Goal: Contribute content: Contribute content

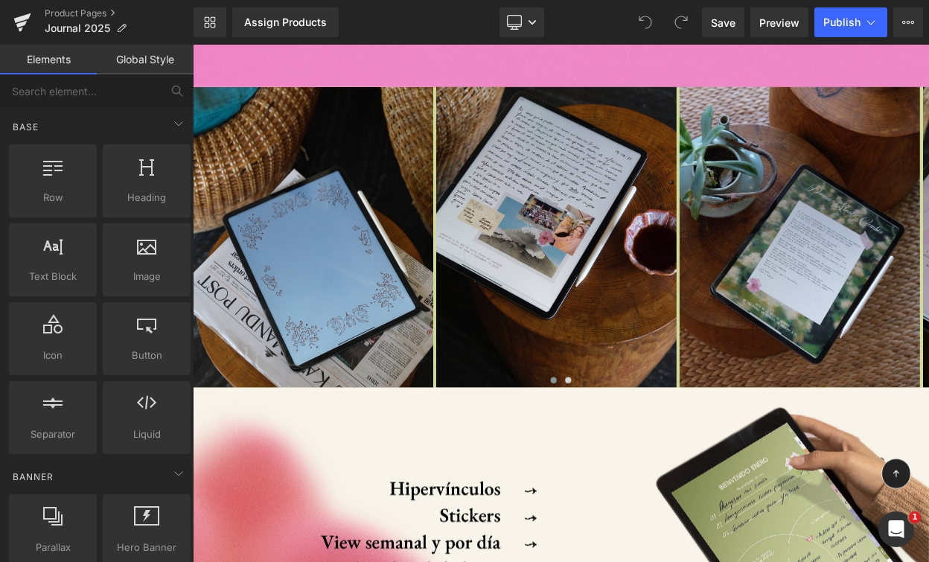
scroll to position [6731, 0]
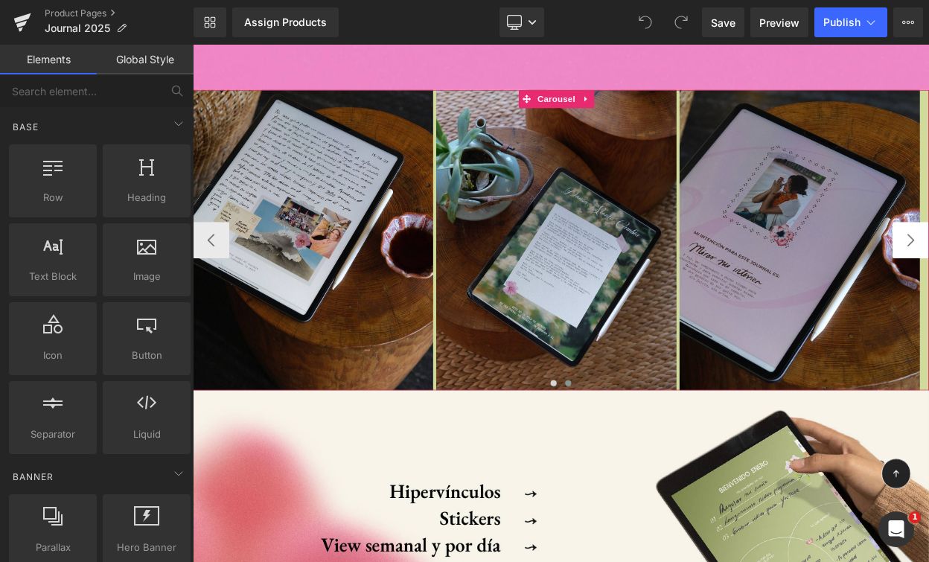
click at [214, 262] on button "‹" at bounding box center [215, 284] width 45 height 45
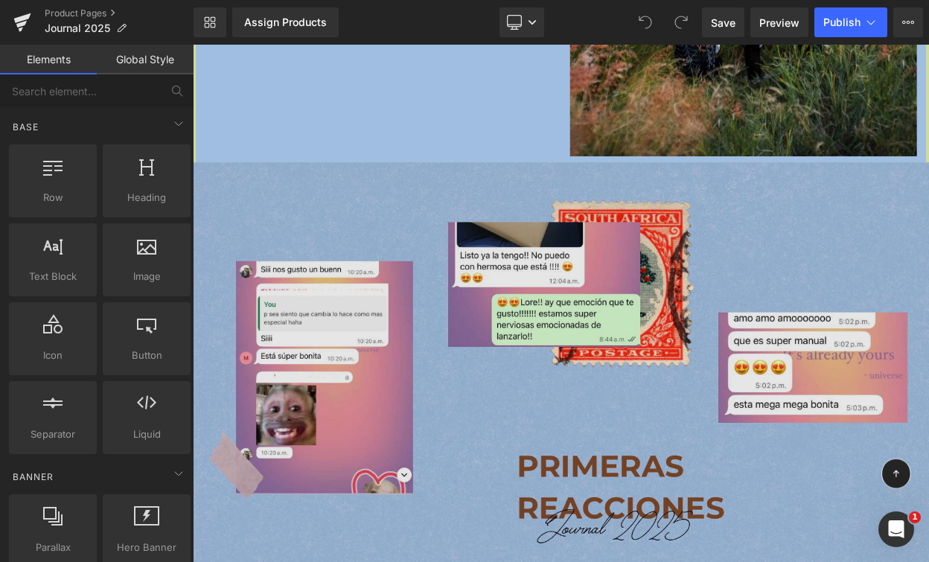
scroll to position [12442, 0]
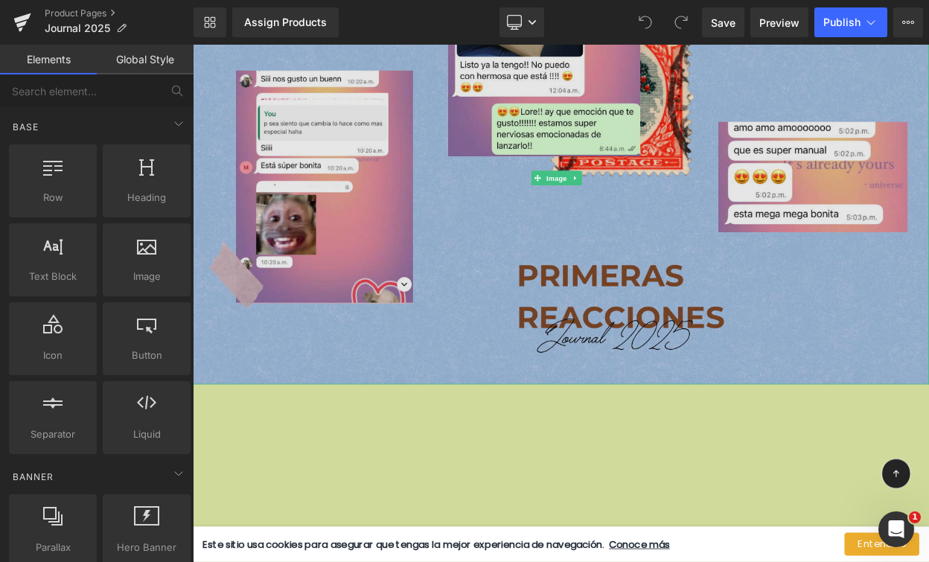
click at [642, 200] on img at bounding box center [643, 207] width 901 height 505
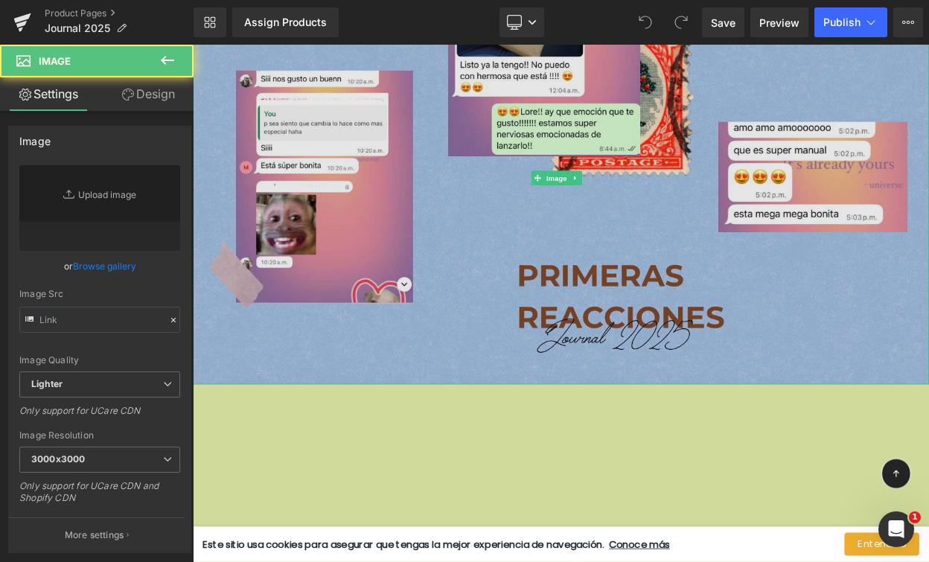
type input "https://ucarecdn.com/ccbd55ea-918f-4305-93c8-0f1dda66a384/-/format/auto/-/previ…"
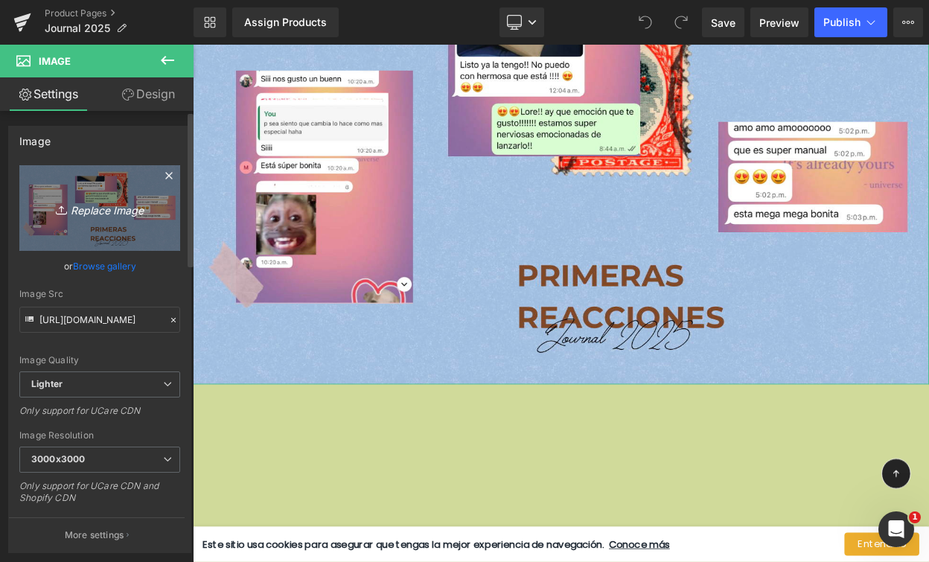
click at [106, 210] on icon "Replace Image" at bounding box center [99, 208] width 119 height 19
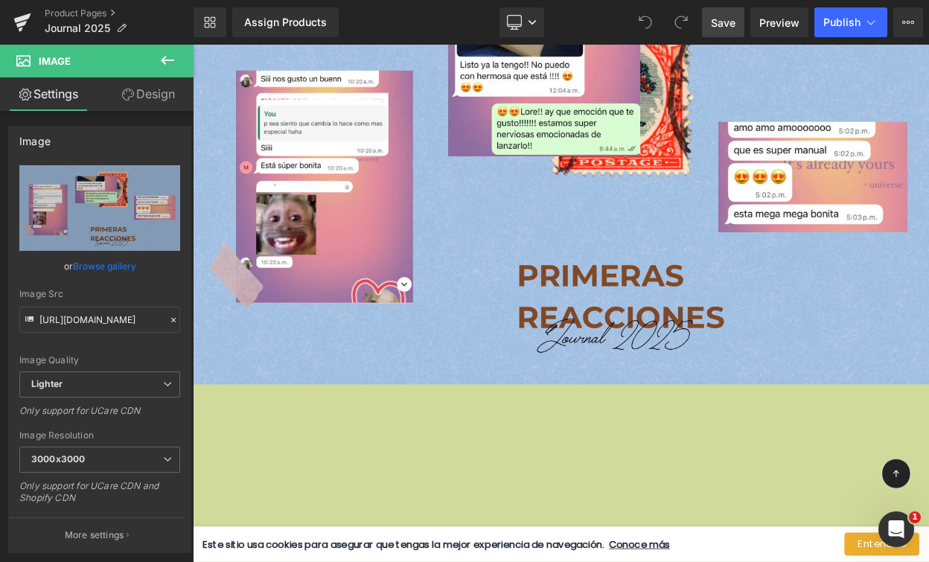
click at [727, 18] on span "Save" at bounding box center [723, 23] width 25 height 16
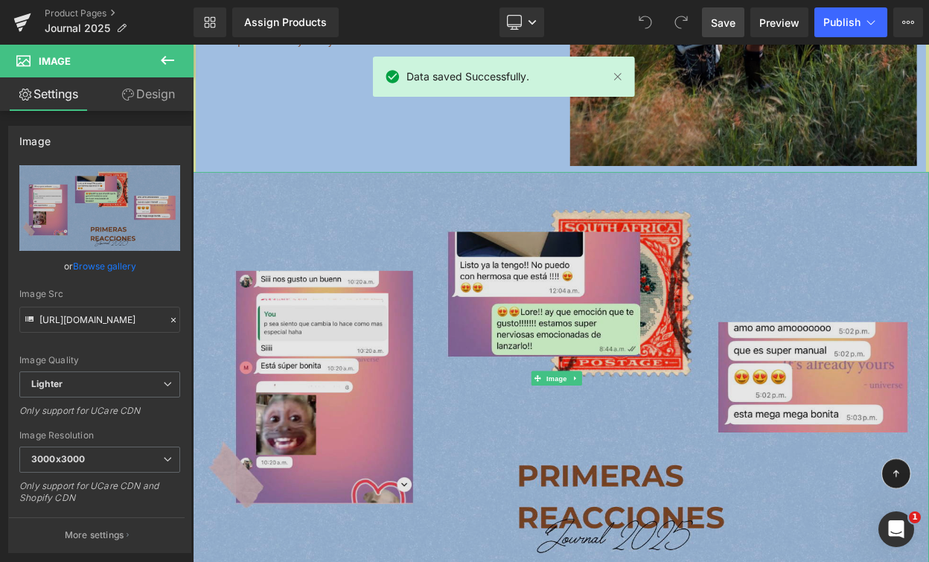
scroll to position [12209, 0]
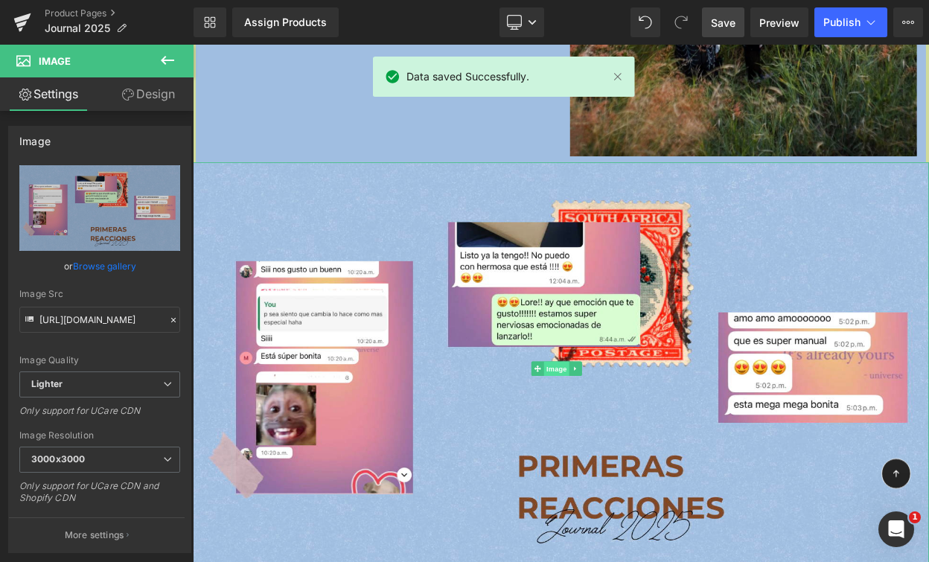
click at [636, 432] on span "Image" at bounding box center [637, 441] width 31 height 18
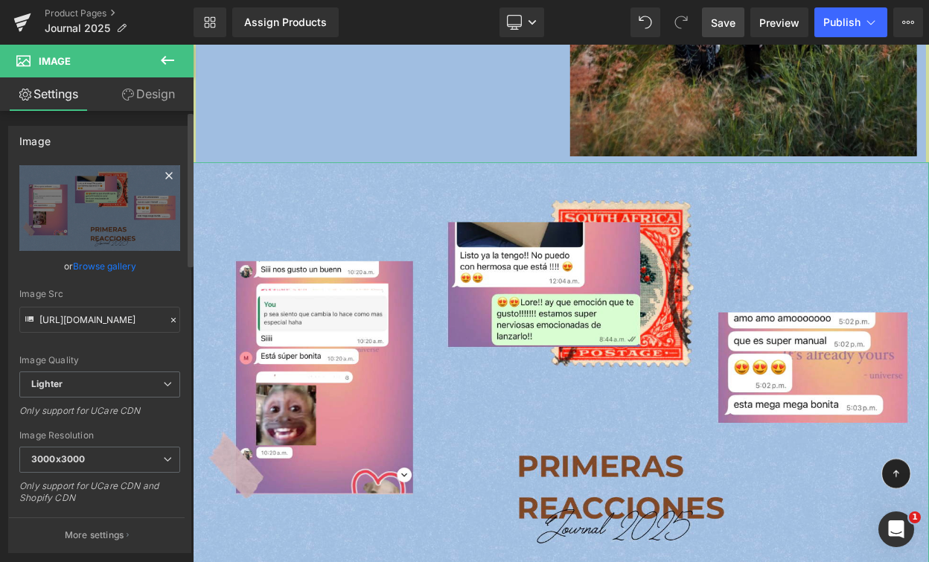
click at [162, 177] on icon at bounding box center [169, 176] width 18 height 18
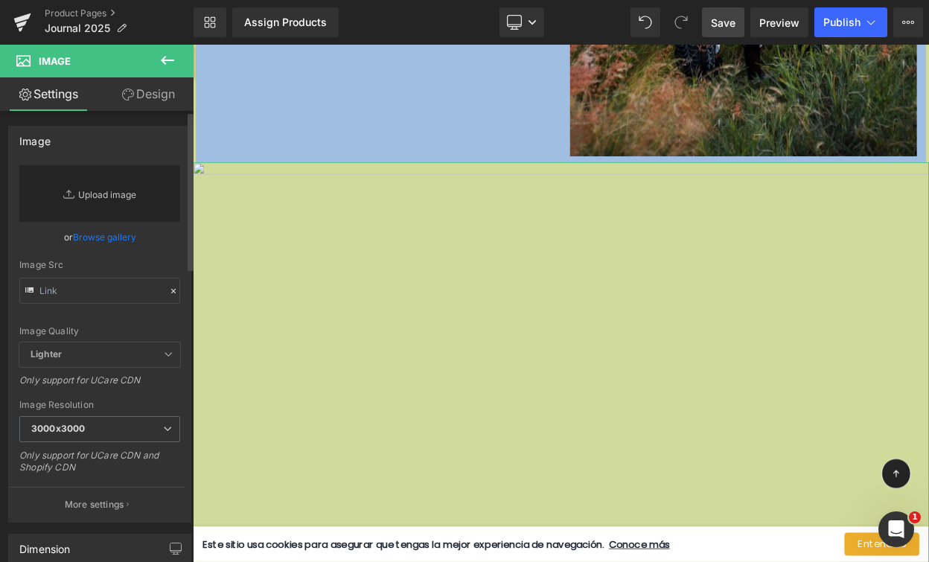
click at [98, 191] on link "Replace Image" at bounding box center [99, 193] width 161 height 57
click at [721, 25] on span "Save" at bounding box center [723, 23] width 25 height 16
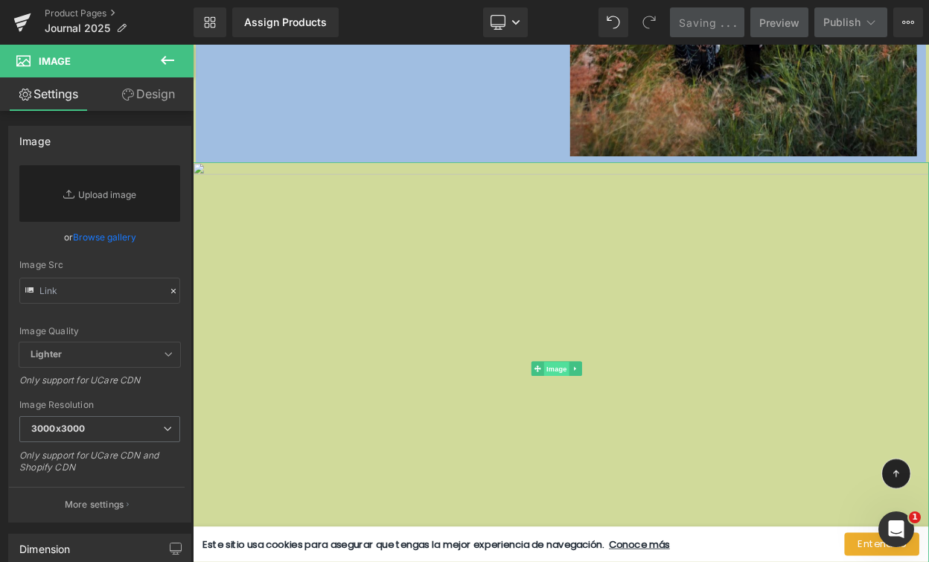
click at [642, 433] on span "Image" at bounding box center [637, 442] width 31 height 18
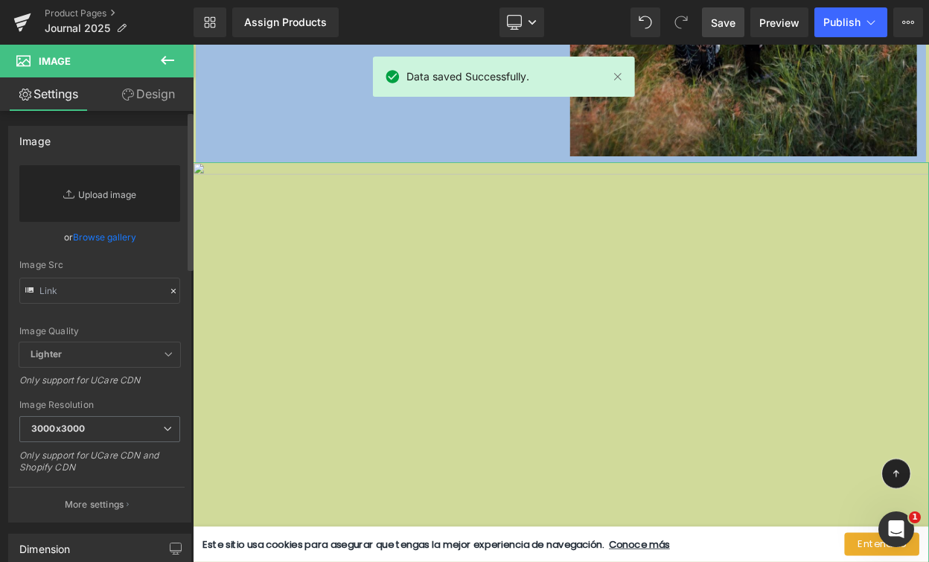
click at [100, 185] on link "Replace Image" at bounding box center [99, 193] width 161 height 57
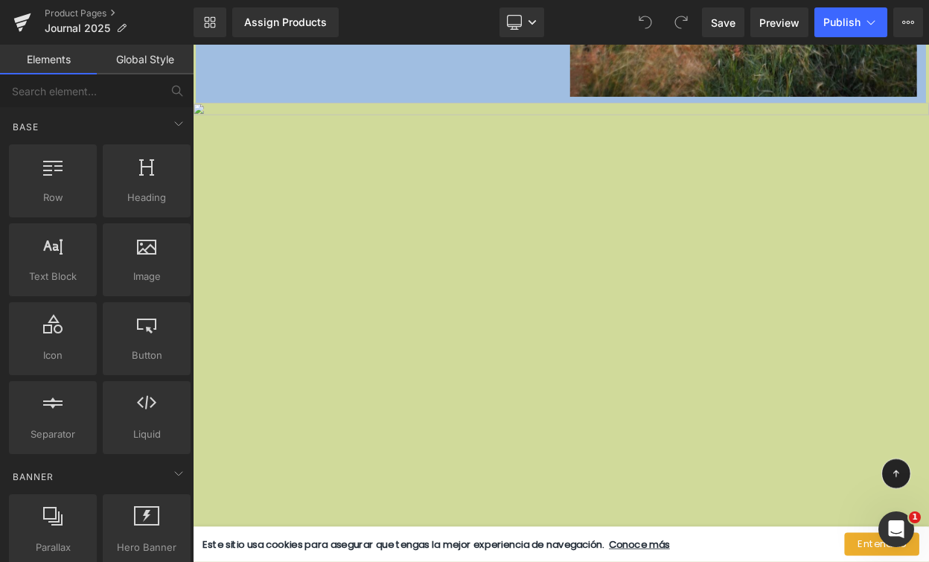
scroll to position [12146, 0]
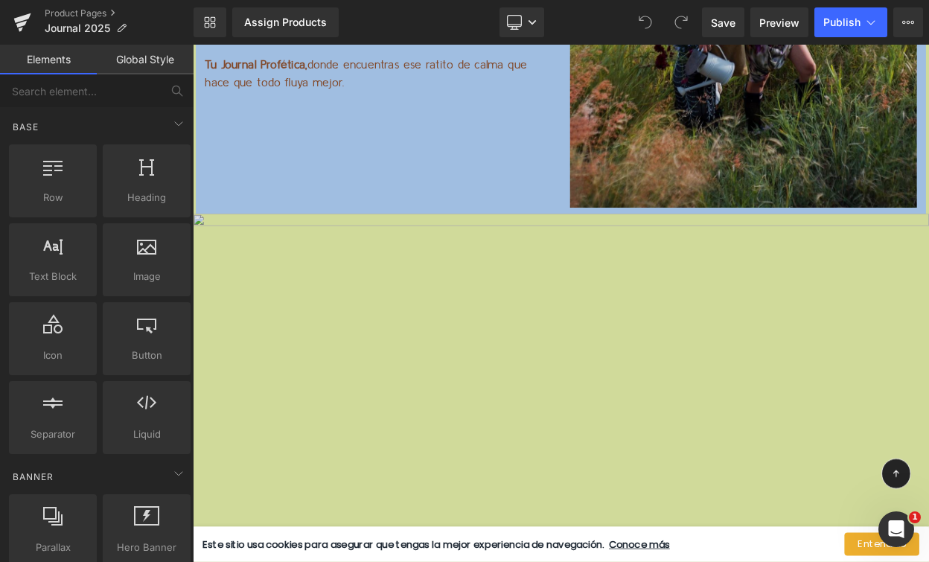
click at [576, 365] on img at bounding box center [643, 504] width 901 height 505
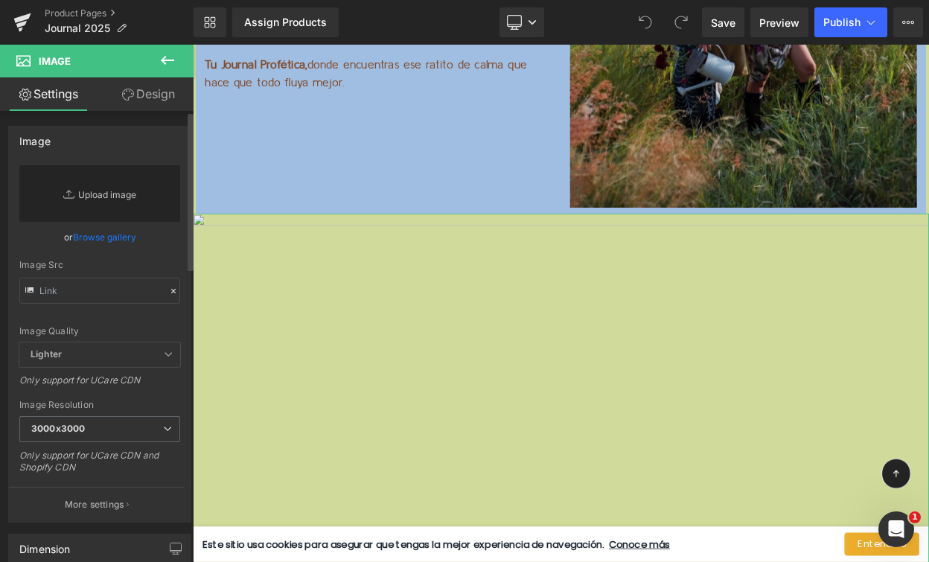
click at [124, 194] on link "Replace Image" at bounding box center [99, 193] width 161 height 57
click at [169, 63] on icon at bounding box center [168, 60] width 18 height 18
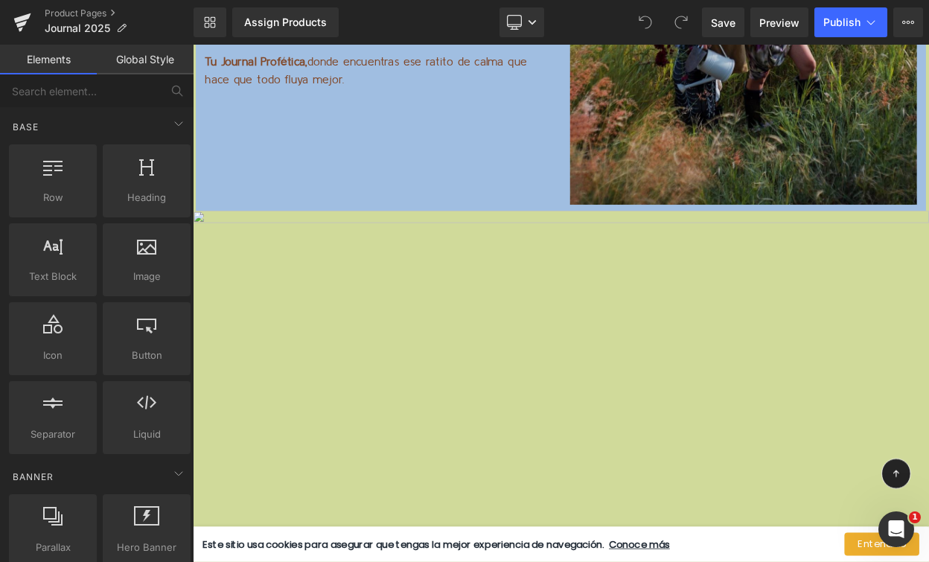
scroll to position [12117, 0]
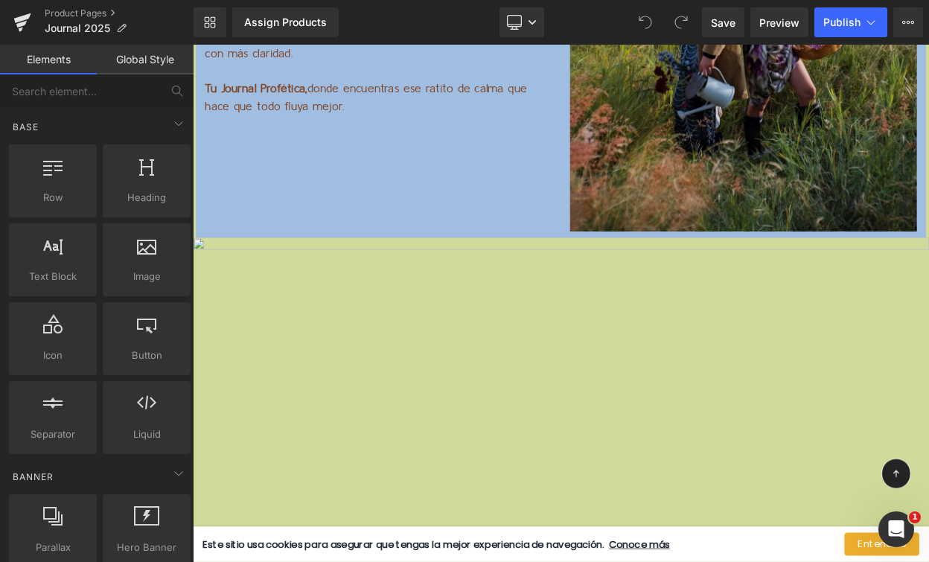
click at [628, 353] on img at bounding box center [643, 533] width 901 height 505
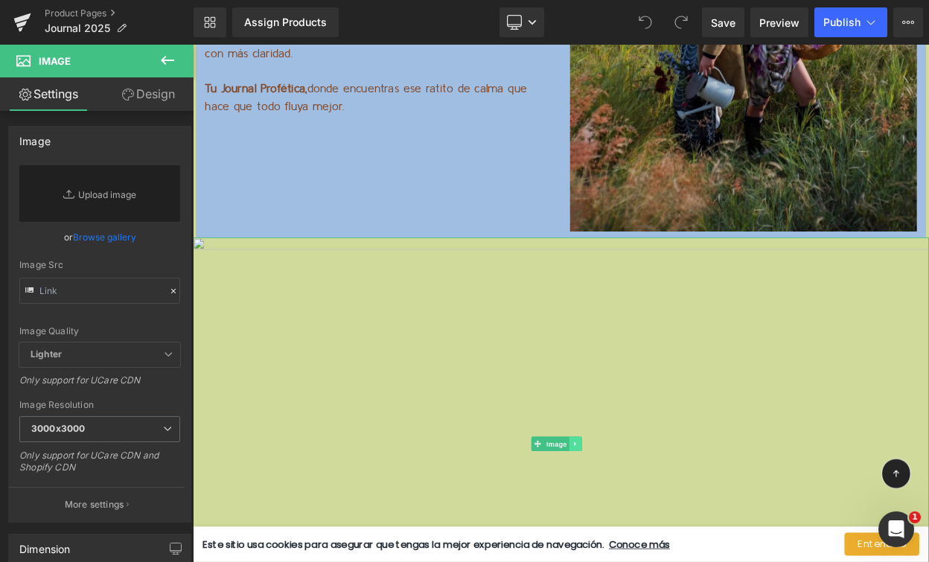
click at [663, 524] on link at bounding box center [661, 533] width 16 height 18
click at [622, 524] on span "Image" at bounding box center [614, 533] width 31 height 18
click at [119, 188] on link "Replace Image" at bounding box center [99, 193] width 161 height 57
type input "C:\fakepath\Primeras reacciones.png"
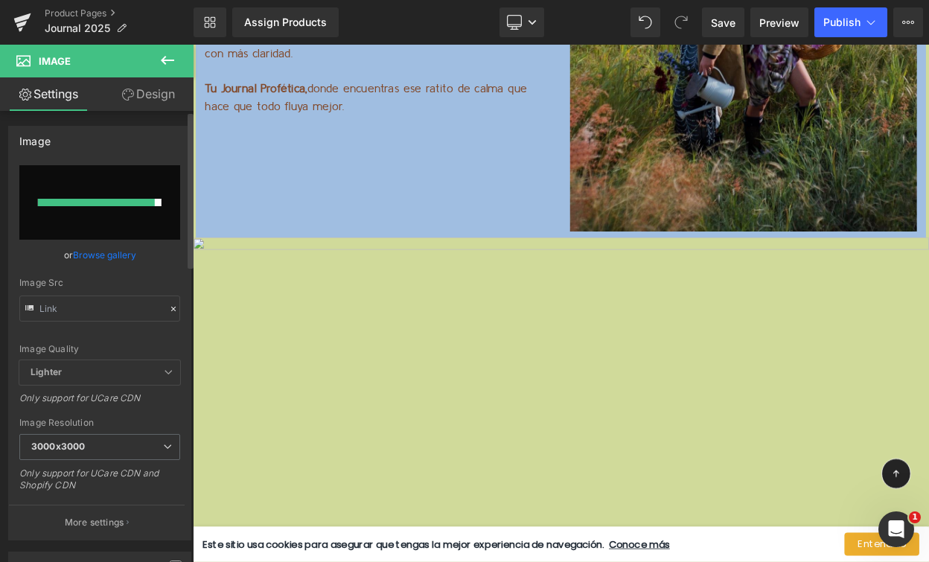
type input "[URL][DOMAIN_NAME]"
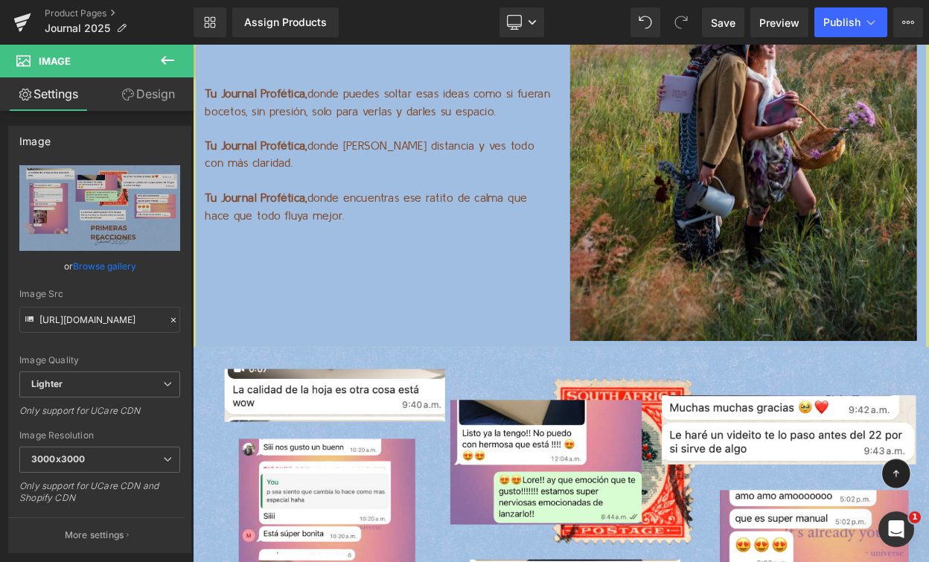
scroll to position [12035, 0]
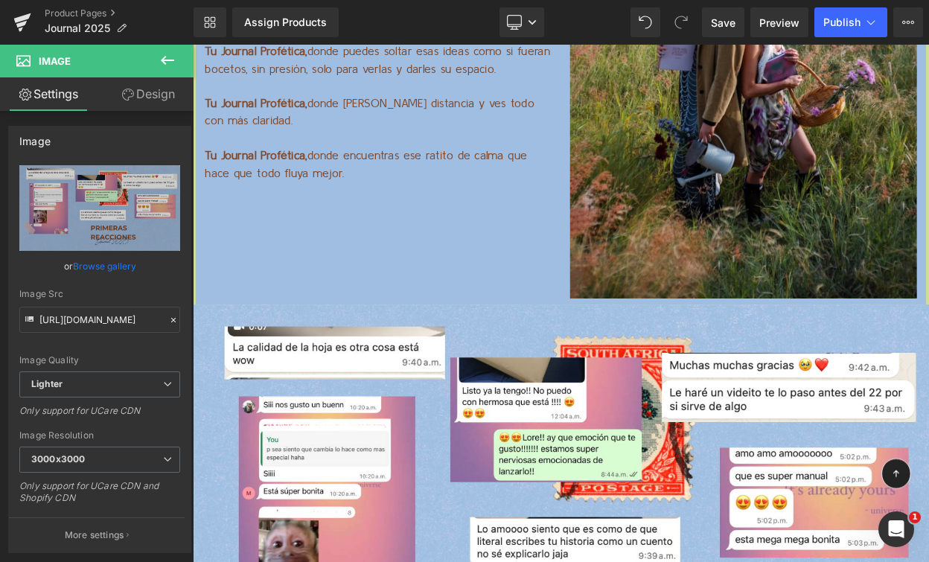
click at [165, 63] on icon at bounding box center [167, 60] width 13 height 9
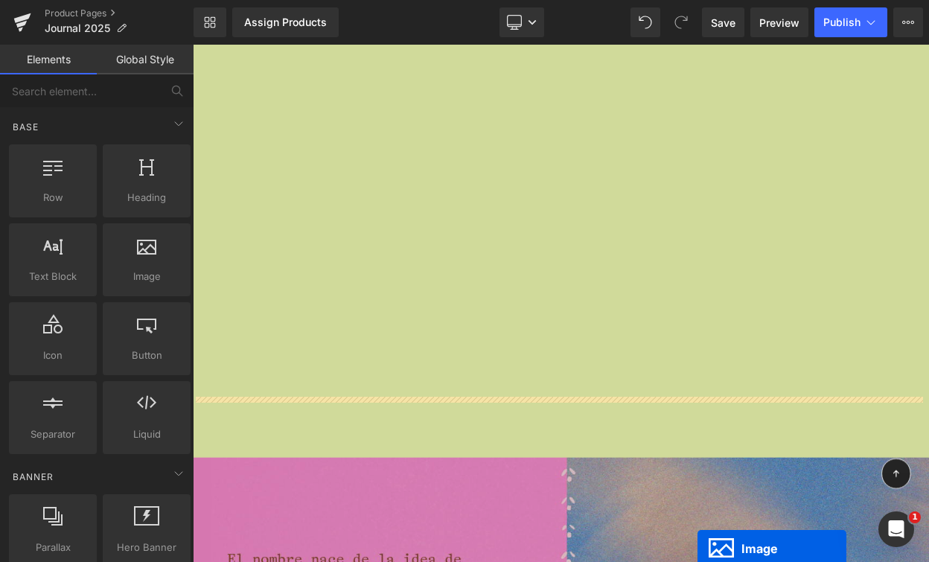
scroll to position [12466, 0]
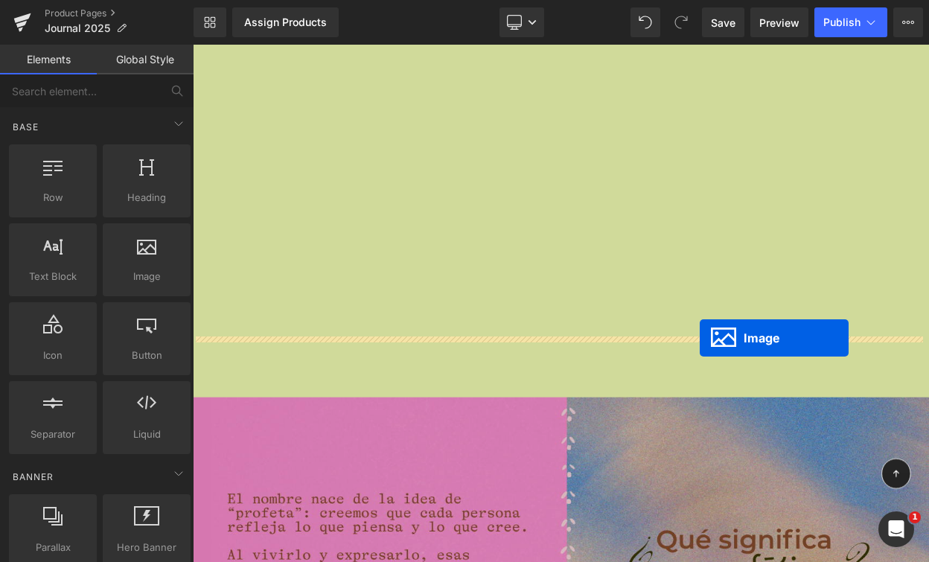
drag, startPoint x: 646, startPoint y: 471, endPoint x: 813, endPoint y: 403, distance: 180.0
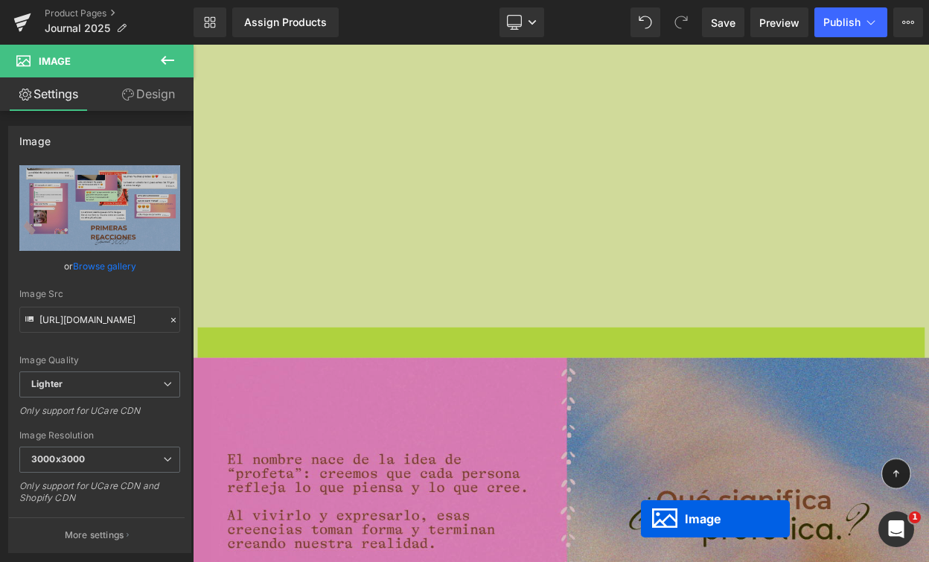
scroll to position [12588, 0]
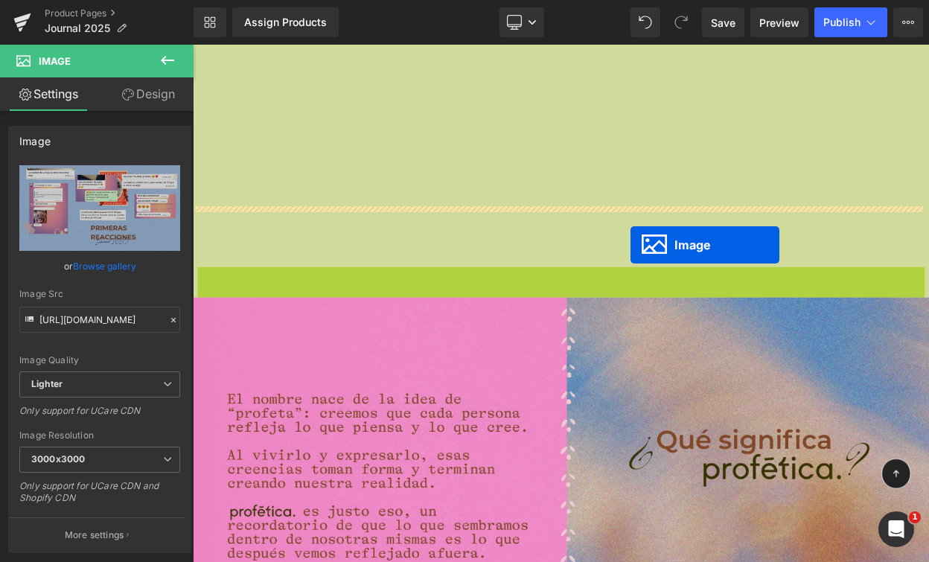
drag, startPoint x: 642, startPoint y: 581, endPoint x: 732, endPoint y: 272, distance: 320.9
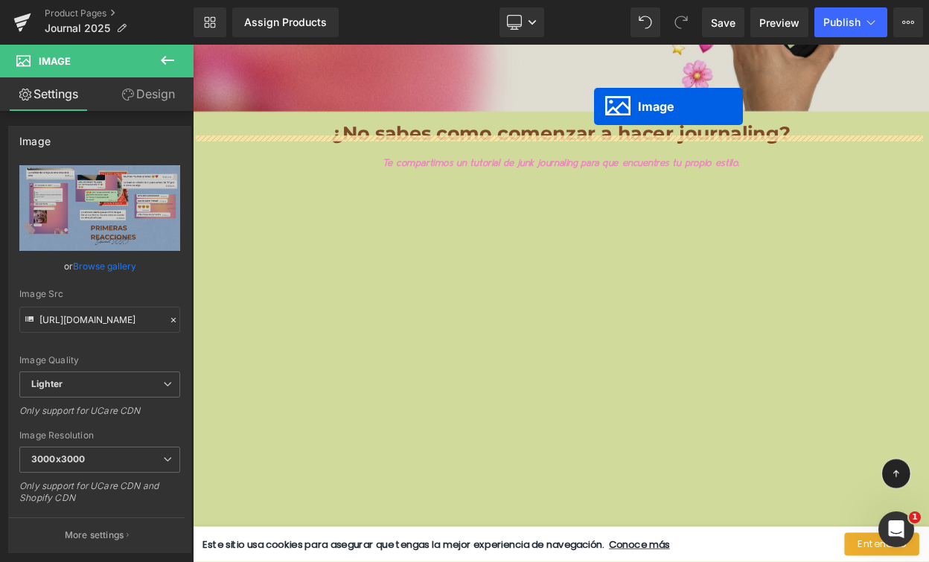
scroll to position [7409, 0]
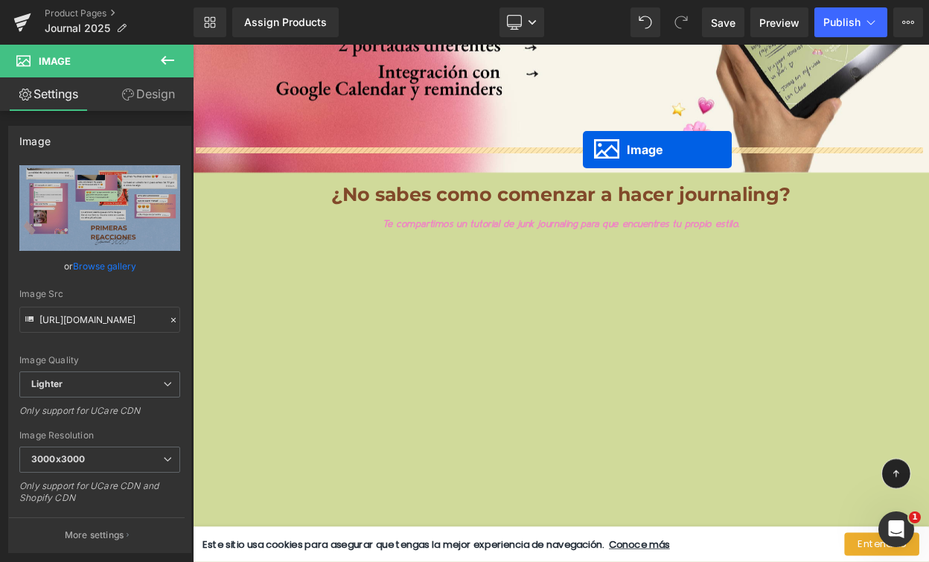
drag, startPoint x: 642, startPoint y: 651, endPoint x: 670, endPoint y: 173, distance: 478.0
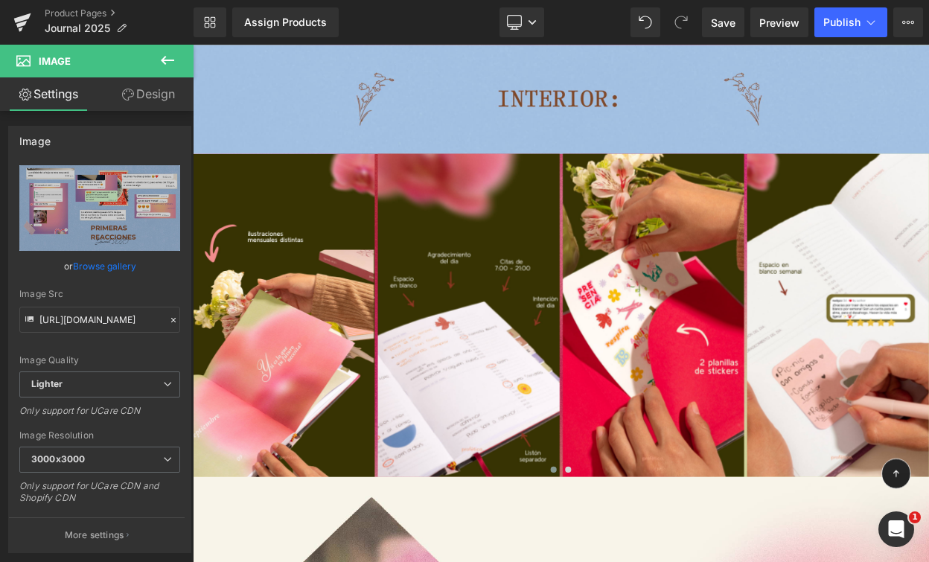
click at [718, 402] on img at bounding box center [756, 376] width 223 height 395
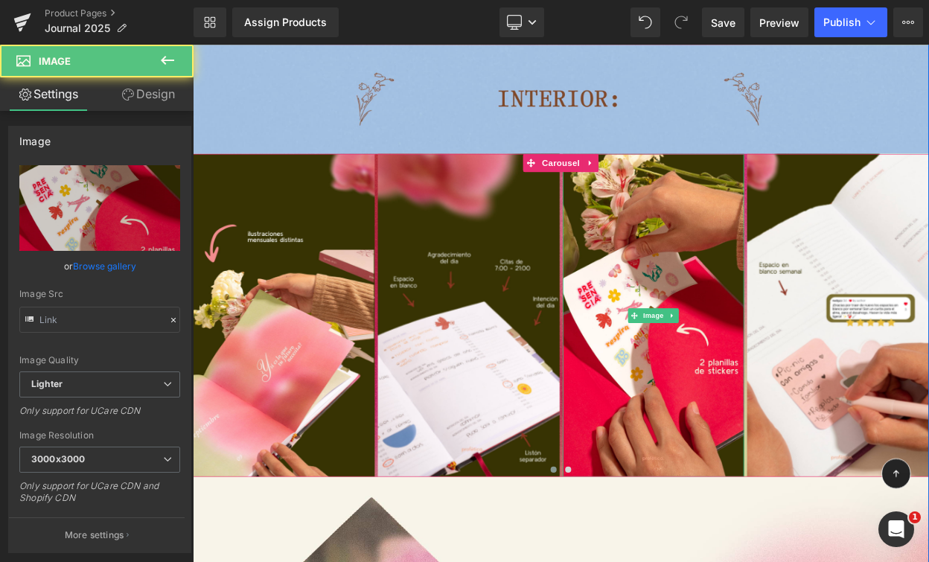
type input "[URL][DOMAIN_NAME]"
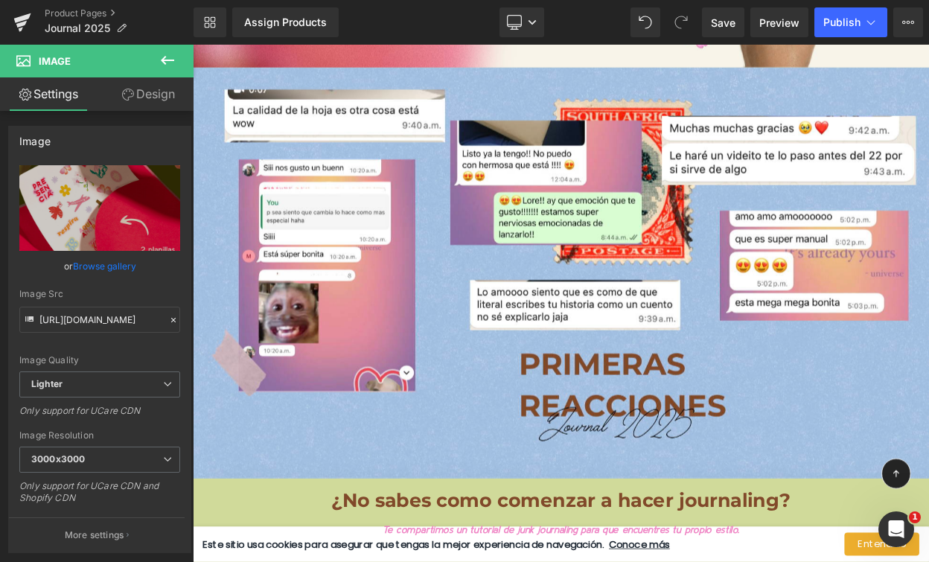
scroll to position [7364, 0]
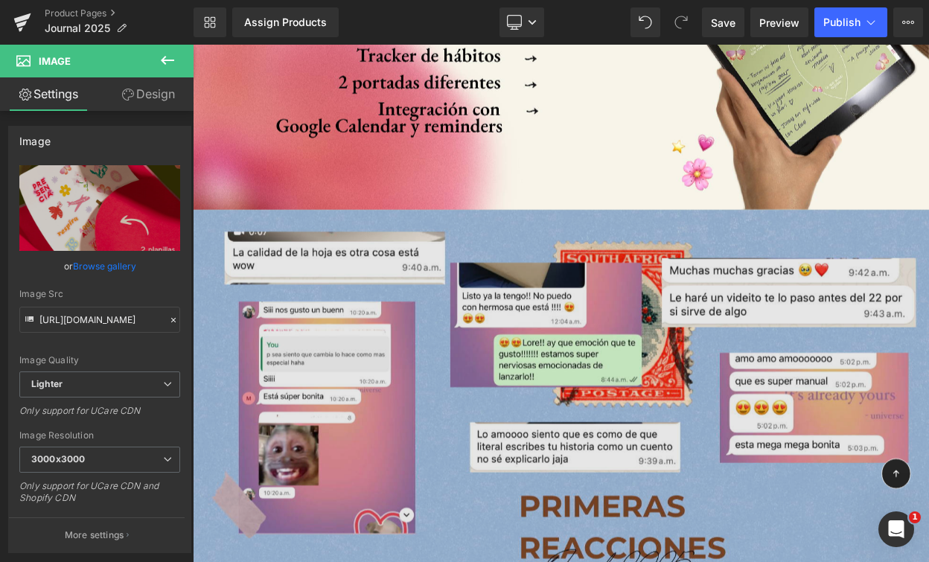
click at [663, 433] on img at bounding box center [643, 497] width 901 height 502
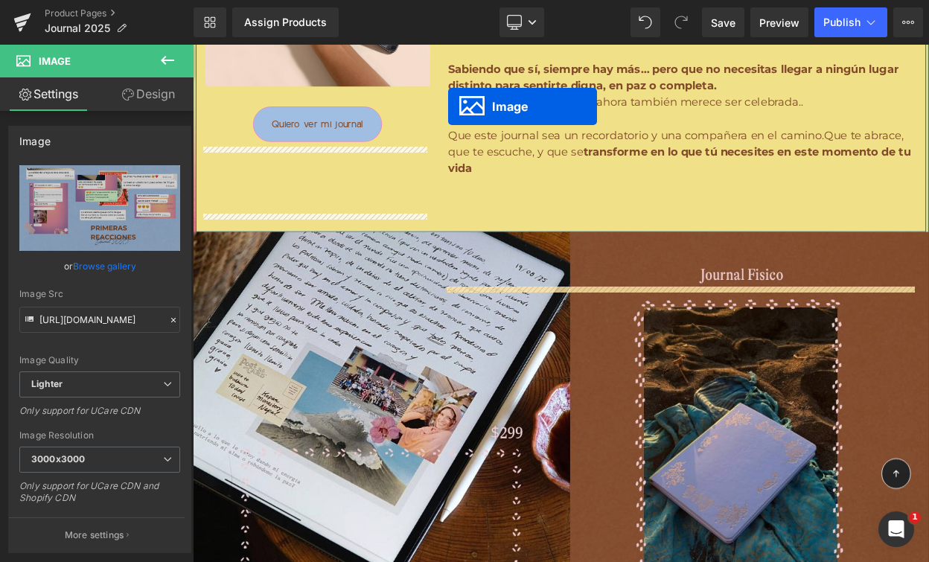
scroll to position [2466, 0]
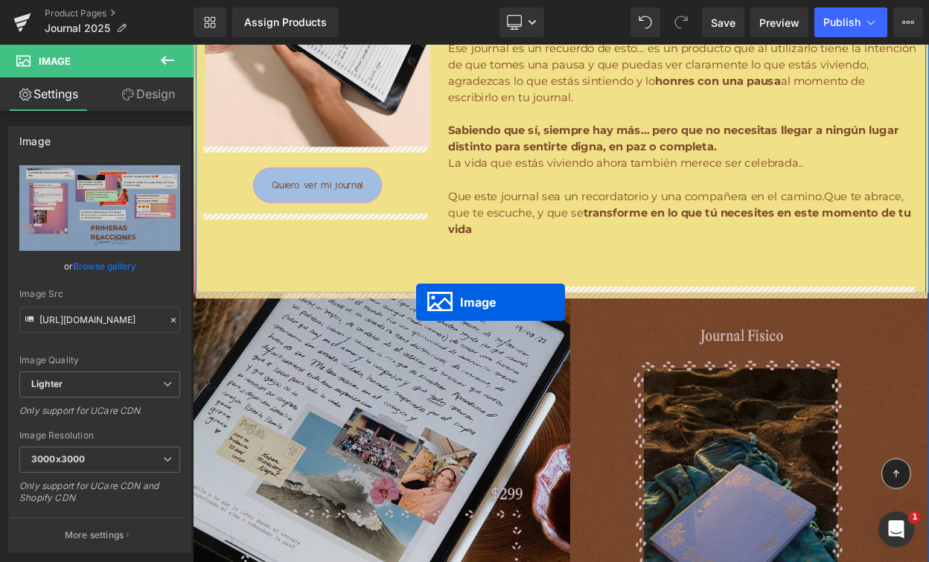
drag, startPoint x: 638, startPoint y: 459, endPoint x: 466, endPoint y: 360, distance: 198.8
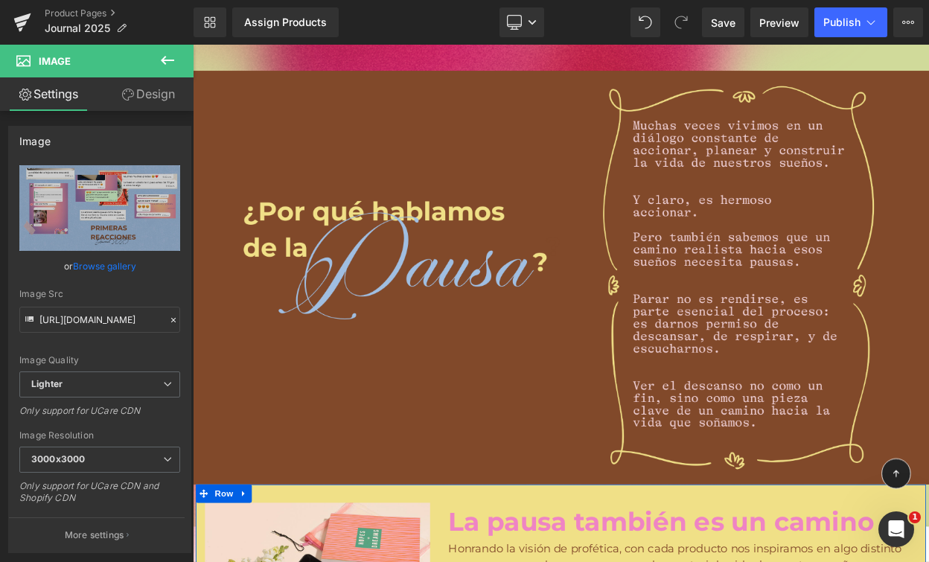
scroll to position [1110, 0]
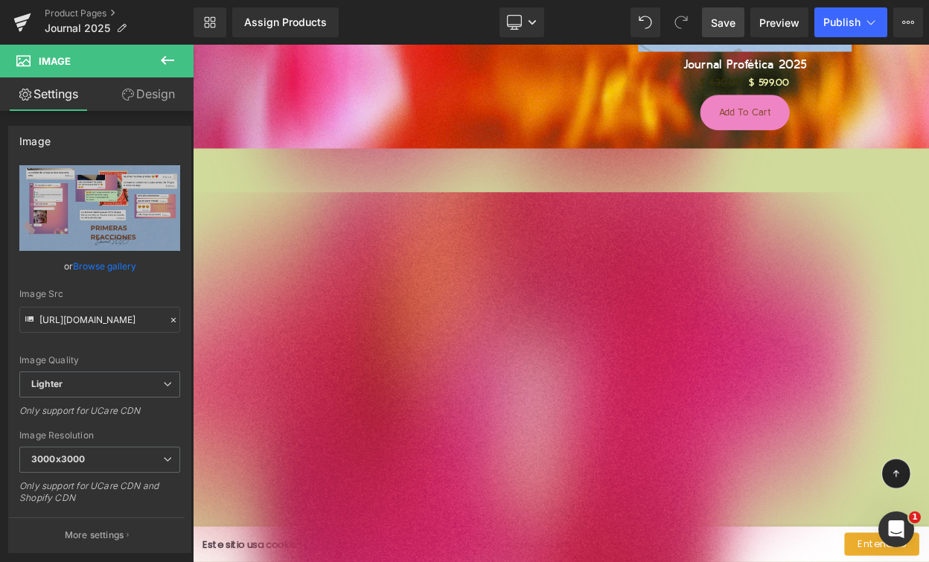
drag, startPoint x: 729, startPoint y: 21, endPoint x: 576, endPoint y: 124, distance: 184.4
click at [729, 21] on span "Save" at bounding box center [723, 23] width 25 height 16
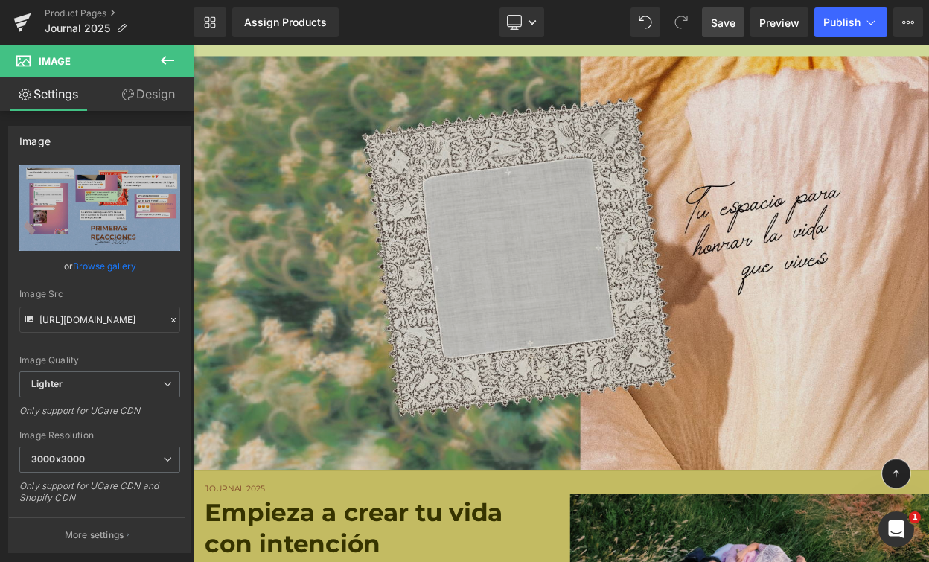
scroll to position [9316, 0]
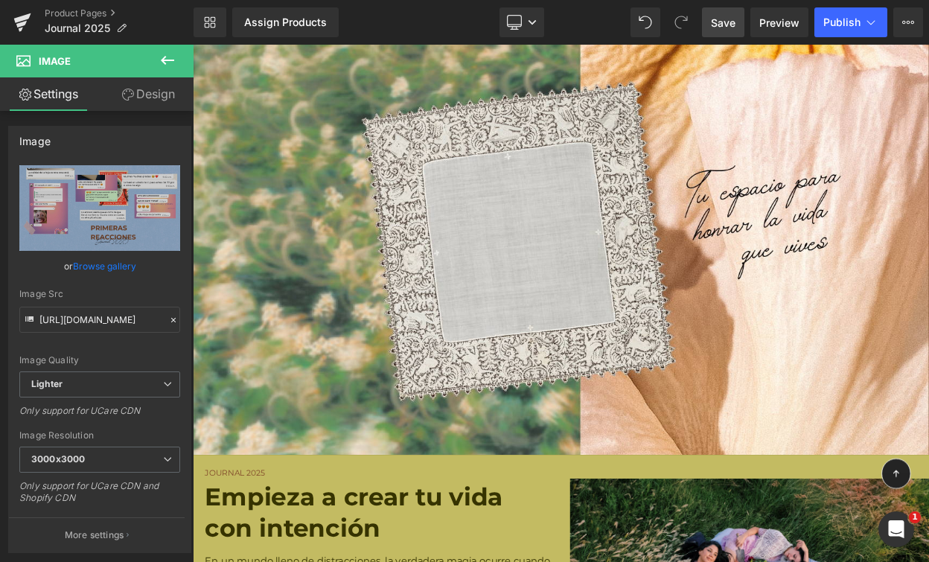
click at [730, 23] on span "Save" at bounding box center [723, 23] width 25 height 16
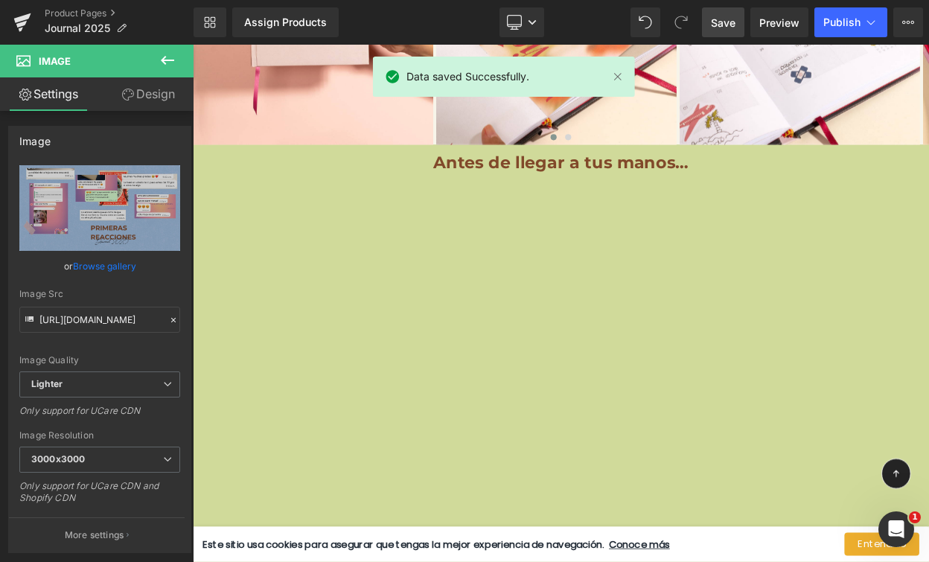
scroll to position [11607, 0]
